Goal: Information Seeking & Learning: Learn about a topic

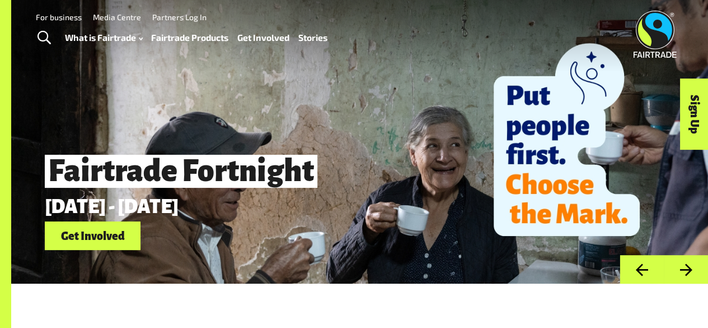
scroll to position [4, 0]
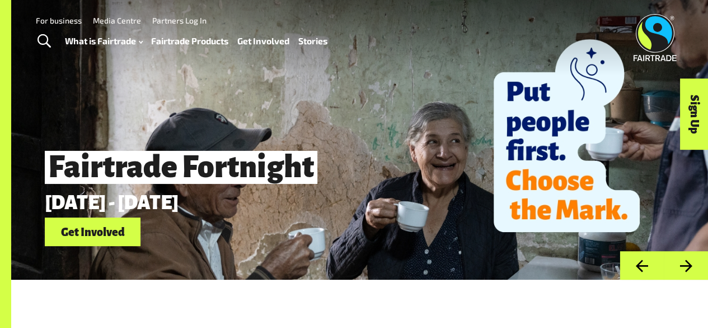
click at [129, 36] on link "What is Fairtrade" at bounding box center [104, 41] width 78 height 16
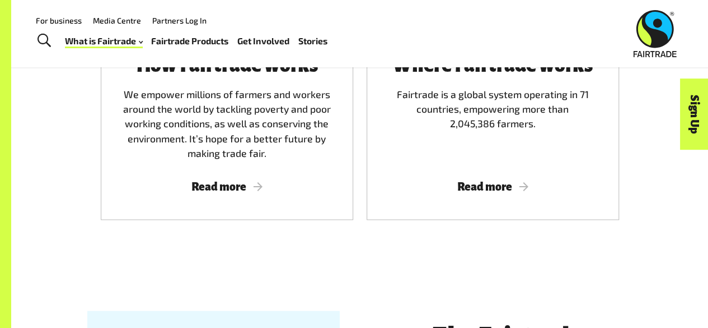
scroll to position [750, 0]
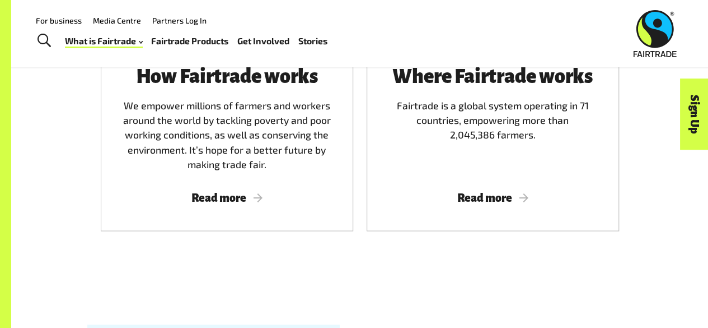
click at [250, 204] on span "Read more" at bounding box center [227, 197] width 226 height 12
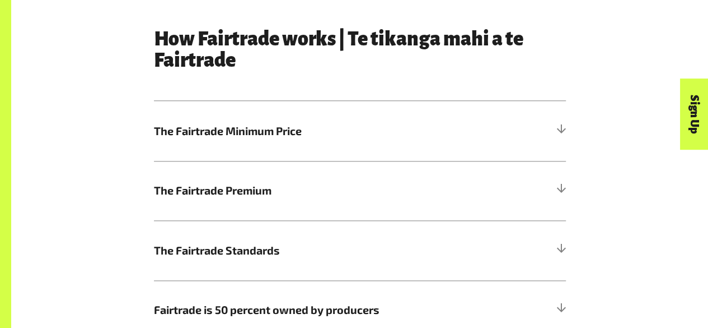
scroll to position [550, 0]
click at [298, 136] on span "The Fairtrade Minimum Price" at bounding box center [308, 131] width 309 height 17
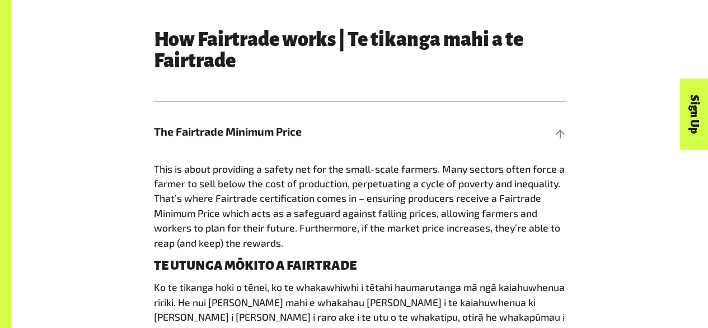
click at [298, 136] on span "The Fairtrade Minimum Price" at bounding box center [308, 131] width 309 height 17
